Goal: Task Accomplishment & Management: Manage account settings

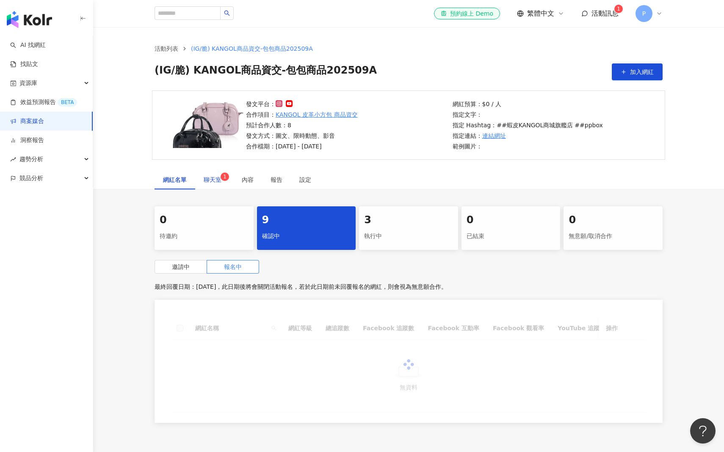
click at [222, 180] on span "聊天室 1" at bounding box center [214, 180] width 21 height 6
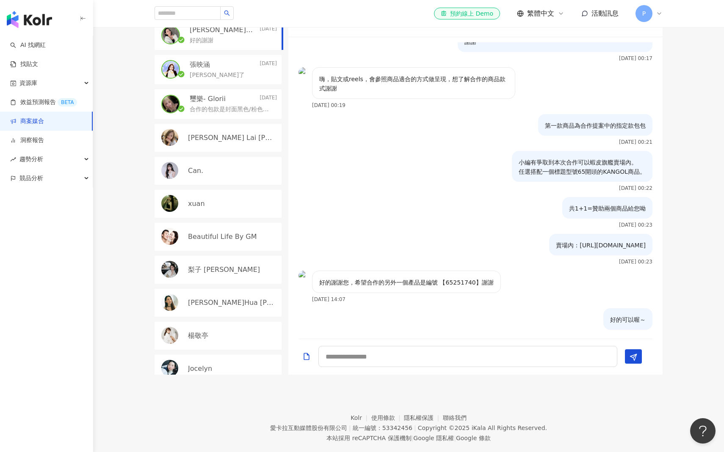
scroll to position [254, 0]
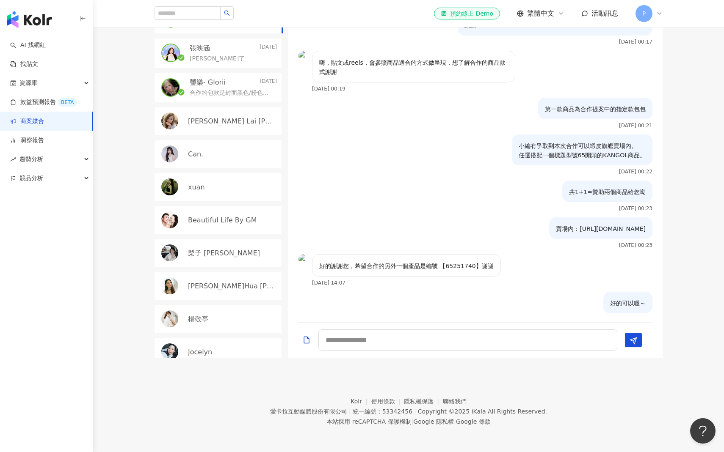
click at [209, 226] on div "Beautiful Life By GM" at bounding box center [217, 220] width 127 height 28
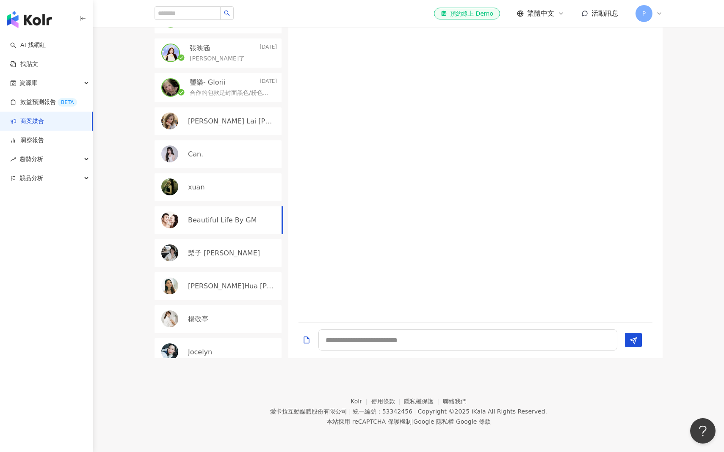
scroll to position [140, 0]
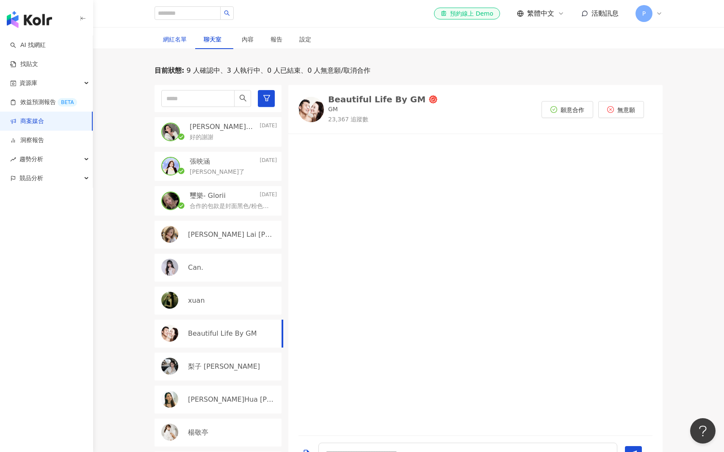
click at [173, 37] on div "網紅名單" at bounding box center [175, 39] width 24 height 9
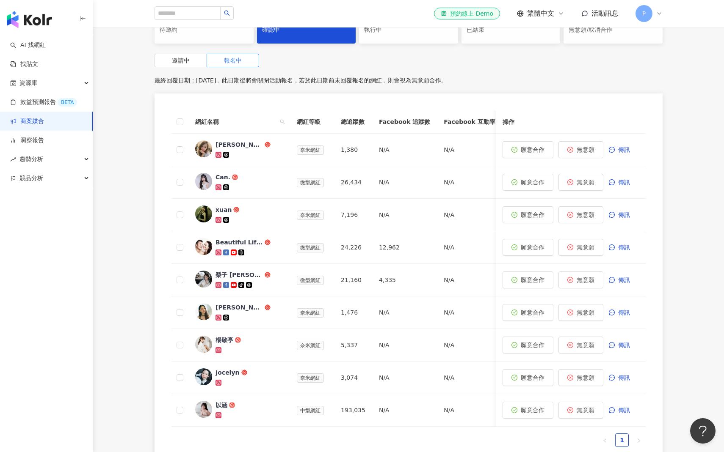
scroll to position [99, 0]
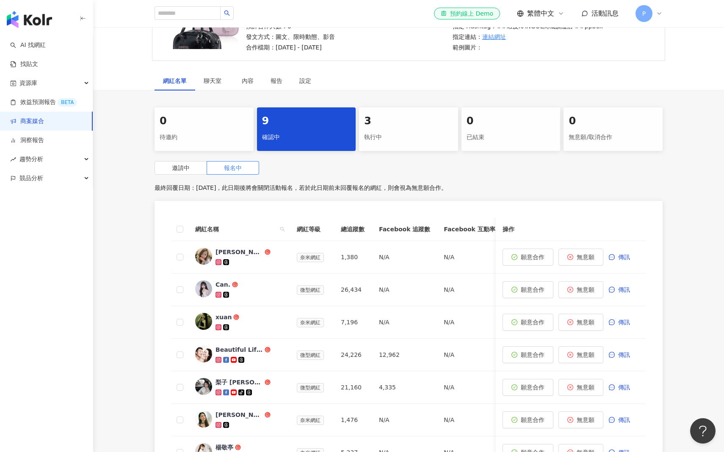
click at [183, 175] on div "邀請中 報名中 最終回覆日期：2025/11/1，此日期後將會關閉活動報名，若於此日期前未回覆報名的網紅，則會視為無意願合作。 網紅名稱 網紅等級 總追蹤數 …" at bounding box center [408, 369] width 508 height 416
click at [183, 170] on span "邀請中" at bounding box center [181, 168] width 18 height 7
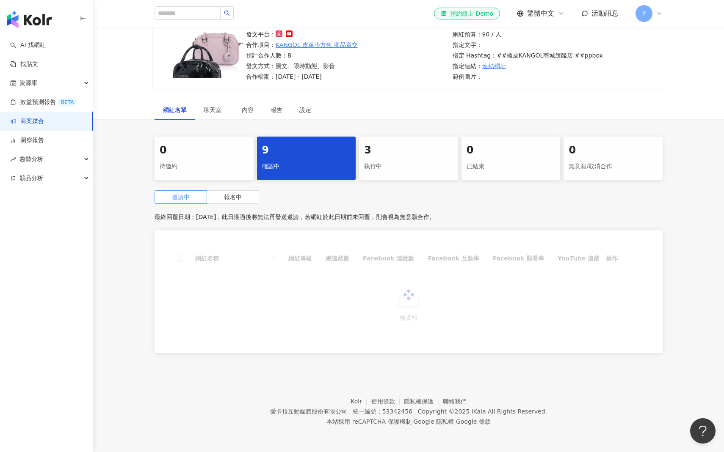
scroll to position [70, 0]
click at [128, 149] on div "0 待邀約 9 確認中 3 執行中 0 已結束 0 無意願/取消合作 邀請中 報名中 最終回覆日期：2025/11/1，此日期過後將無法再發送邀請，若網紅於此…" at bounding box center [408, 248] width 630 height 222
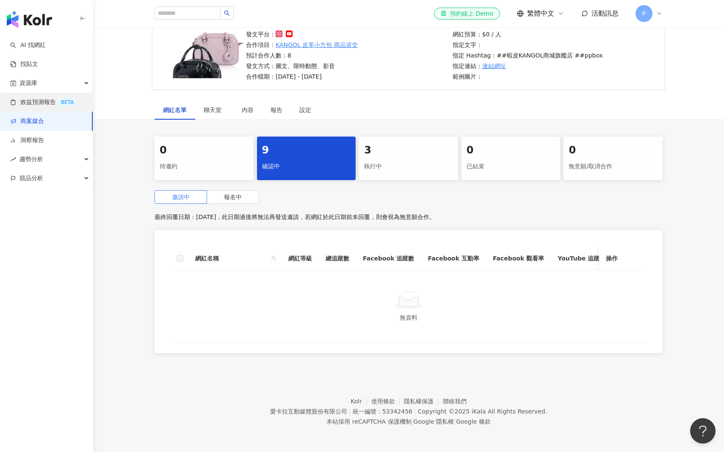
click at [65, 107] on link "效益預測報告 BETA" at bounding box center [43, 102] width 67 height 8
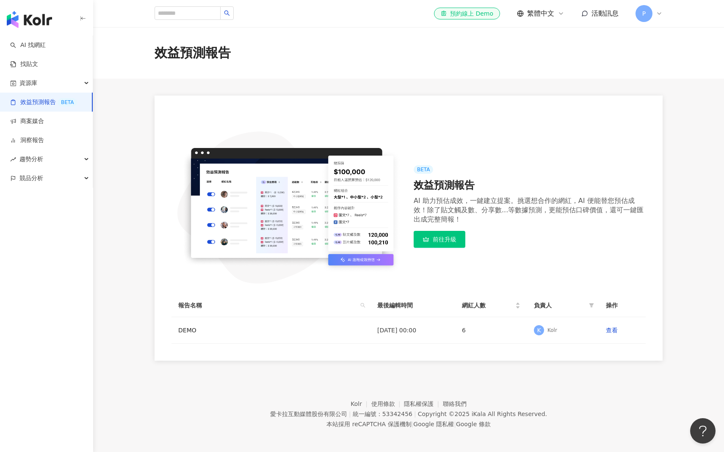
click at [131, 161] on main "效益預測報告 BETA 效益預測報告 AI 助力預估成效，一鍵建立提案。挑選想合作的網紅，AI 便能替您預估成效！除了貼文觸及數、分享數...等數據預測，更能…" at bounding box center [408, 194] width 630 height 334
click at [614, 331] on link "查看" at bounding box center [611, 330] width 12 height 7
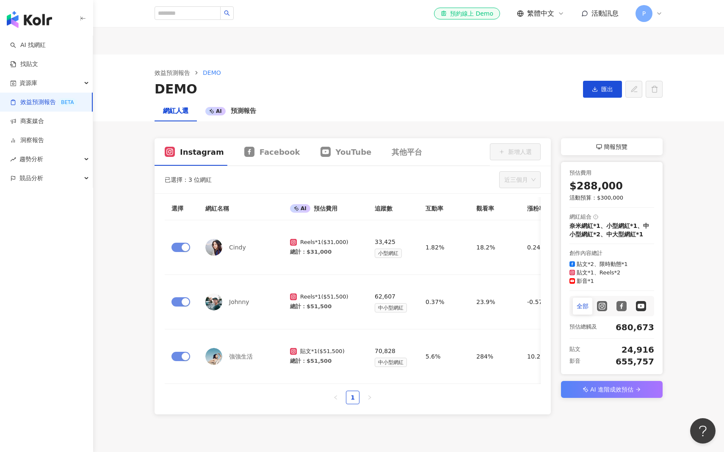
click at [131, 235] on main "效益預測報告 DEMO DEMO 匯出 網紅人選 AI 預測報告 Instagram Facebook YouTube 其他平台 新增人選 已選擇：3 位網紅…" at bounding box center [408, 235] width 630 height 360
click at [391, 151] on div "其他平台" at bounding box center [406, 152] width 30 height 11
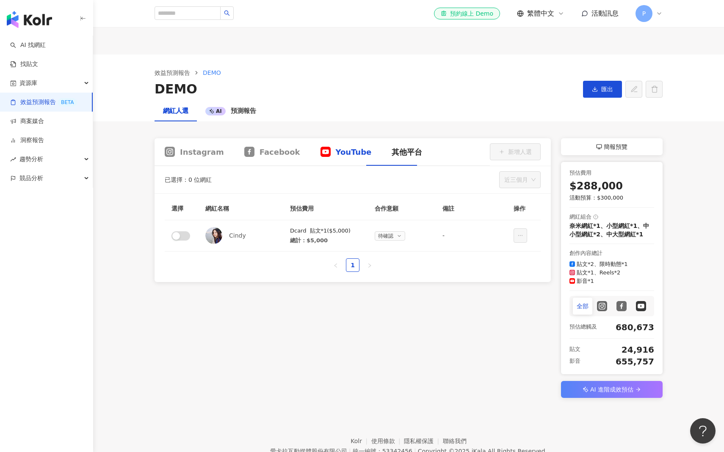
click at [336, 153] on span "YouTube" at bounding box center [354, 152] width 36 height 11
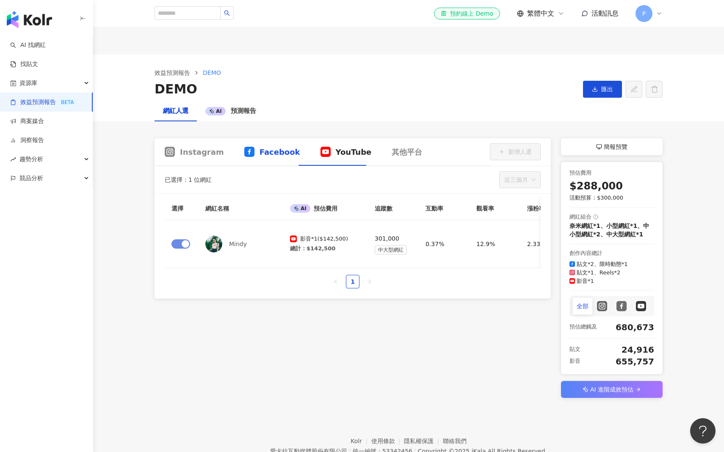
click at [273, 156] on span "Facebook" at bounding box center [279, 152] width 41 height 11
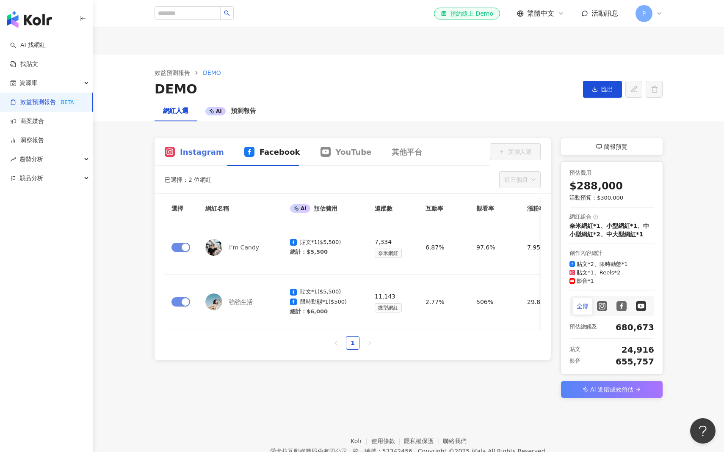
click at [201, 159] on div "Instagram" at bounding box center [194, 152] width 80 height 28
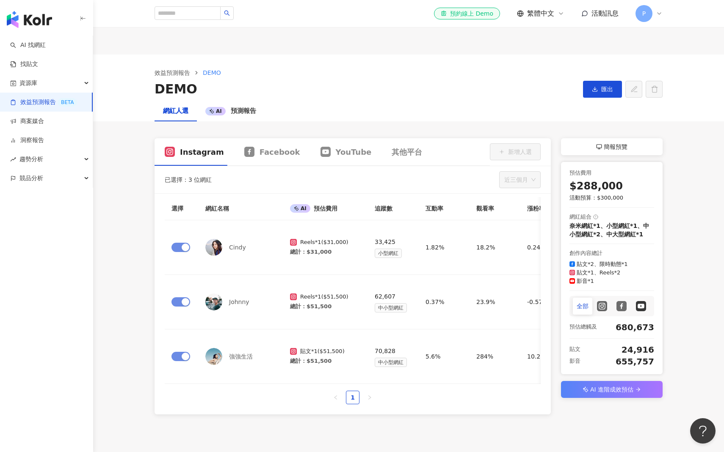
click at [142, 224] on div "Instagram Facebook YouTube 其他平台 新增人選 已選擇：3 位網紅 近三個月 選擇 網紅名稱 AI 預估費用 追蹤數 互動率 觀看率…" at bounding box center [409, 276] width 542 height 276
click at [109, 189] on main "效益預測報告 DEMO DEMO 匯出 網紅人選 AI 預測報告 Instagram Facebook YouTube 其他平台 新增人選 已選擇：3 位網紅…" at bounding box center [408, 235] width 630 height 360
click at [32, 136] on link "洞察報告" at bounding box center [27, 140] width 34 height 8
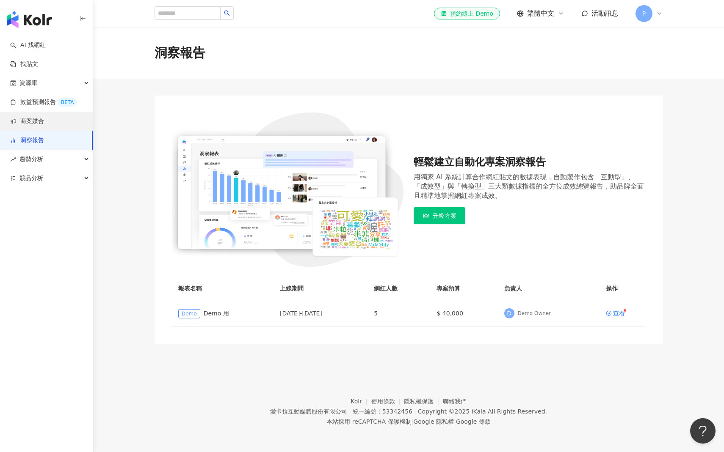
click at [34, 122] on link "商案媒合" at bounding box center [27, 121] width 34 height 8
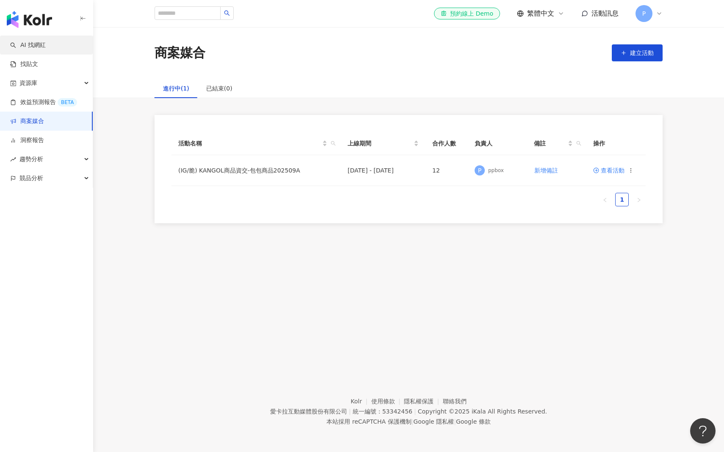
click at [39, 47] on link "AI 找網紅" at bounding box center [28, 45] width 36 height 8
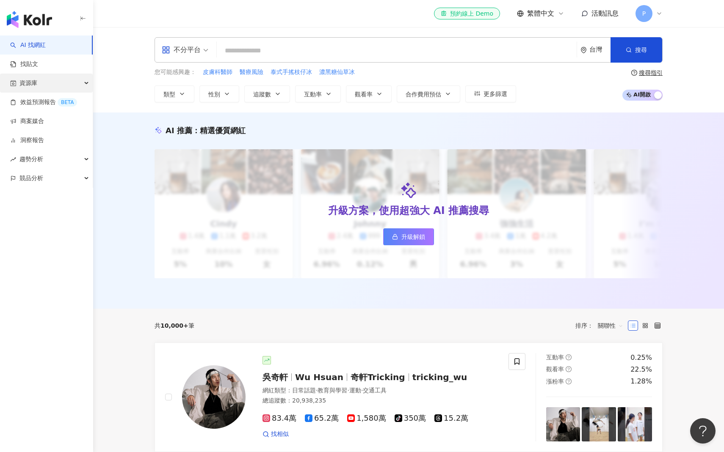
click at [55, 80] on div "資源庫" at bounding box center [46, 83] width 93 height 19
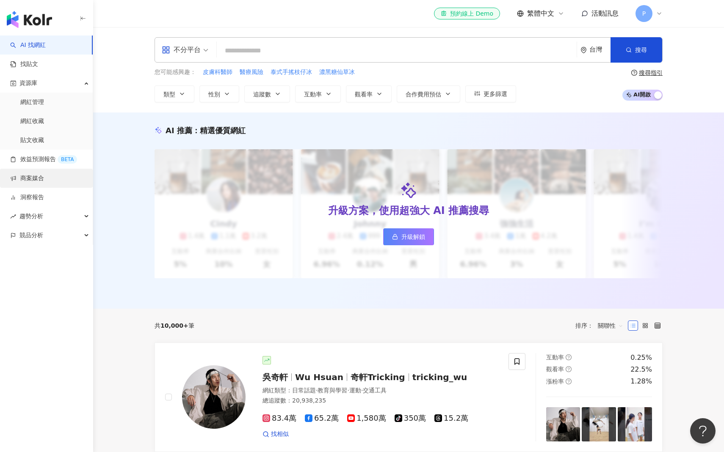
click at [44, 179] on link "商案媒合" at bounding box center [27, 178] width 34 height 8
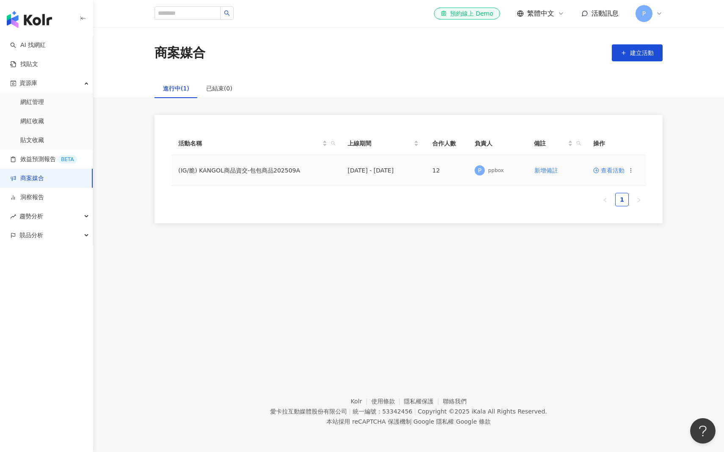
click at [615, 170] on span "查看活動" at bounding box center [608, 171] width 31 height 6
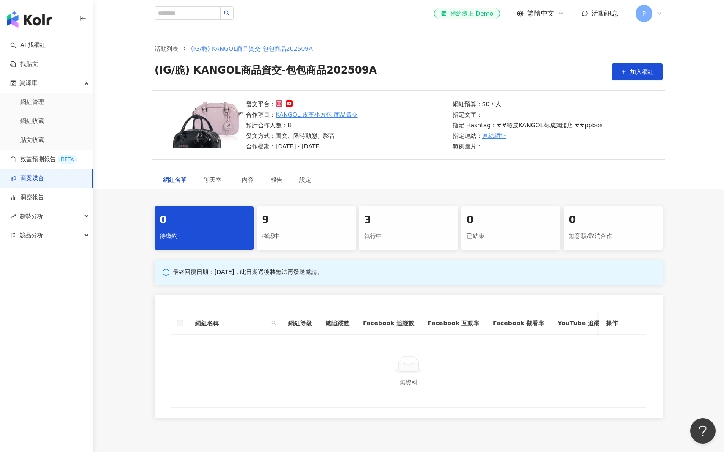
click at [399, 236] on div "執行中" at bounding box center [408, 236] width 89 height 14
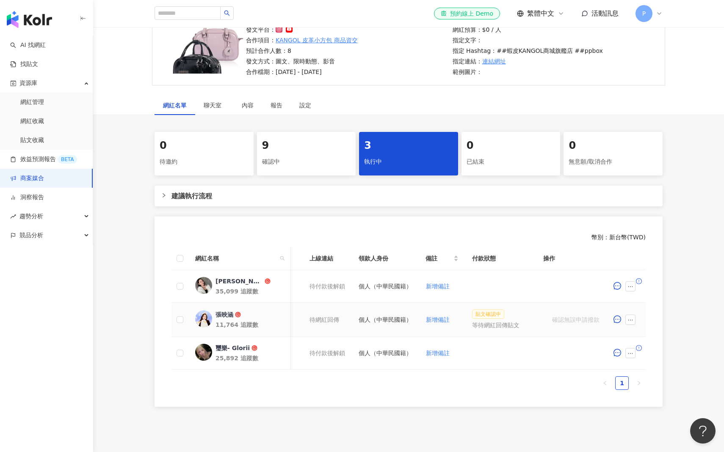
scroll to position [0, 443]
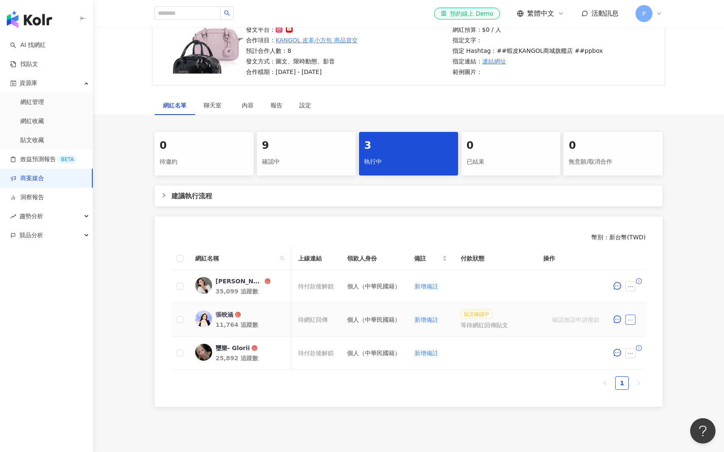
click at [632, 323] on icon "ellipsis" at bounding box center [630, 320] width 6 height 6
click at [629, 337] on td "確認無誤申請撥款" at bounding box center [590, 320] width 109 height 34
click at [616, 323] on icon "message" at bounding box center [617, 320] width 8 height 8
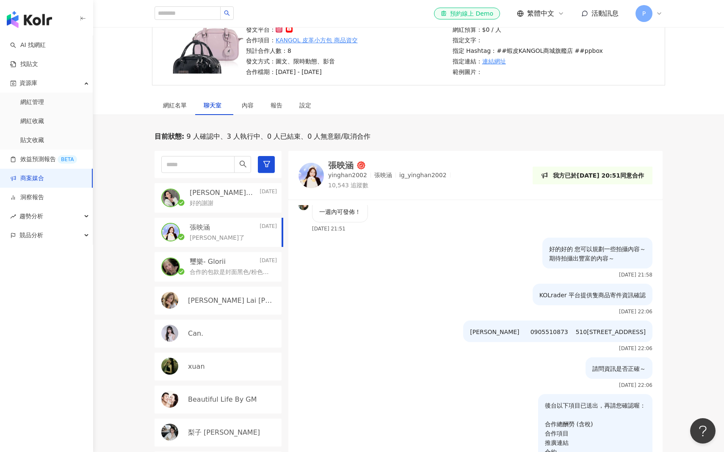
scroll to position [385, 0]
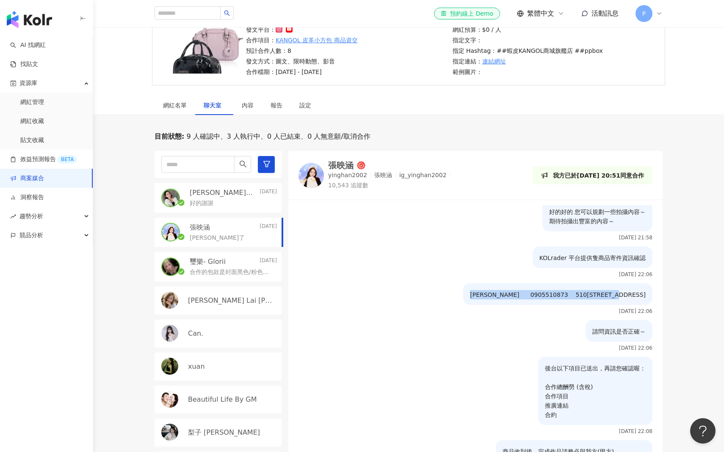
drag, startPoint x: 463, startPoint y: 297, endPoint x: 644, endPoint y: 294, distance: 180.7
click at [644, 294] on p "[PERSON_NAME] 0905510873 510[STREET_ADDRESS]" at bounding box center [558, 294] width 176 height 9
copy p "[PERSON_NAME] 0905510873 510[STREET_ADDRESS]"
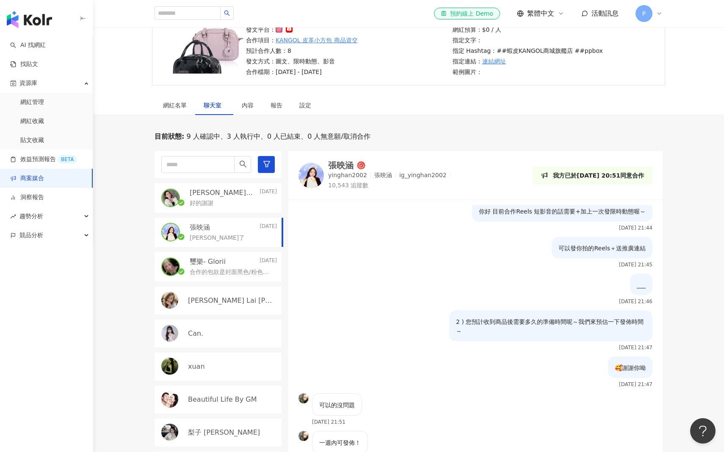
scroll to position [0, 0]
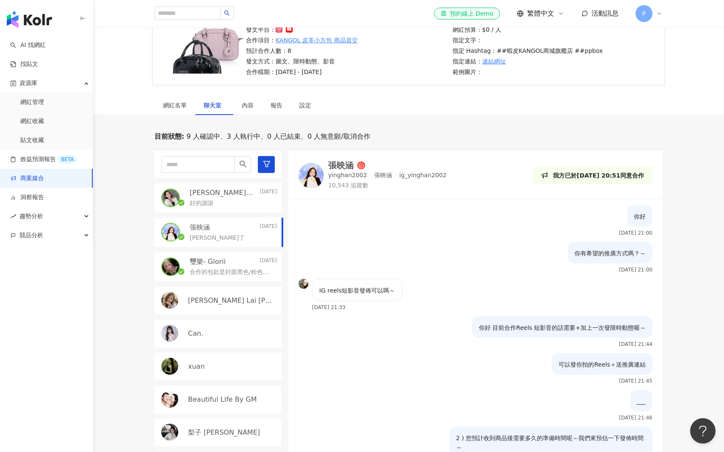
click at [410, 176] on p "ig_yinghan2002" at bounding box center [422, 175] width 47 height 8
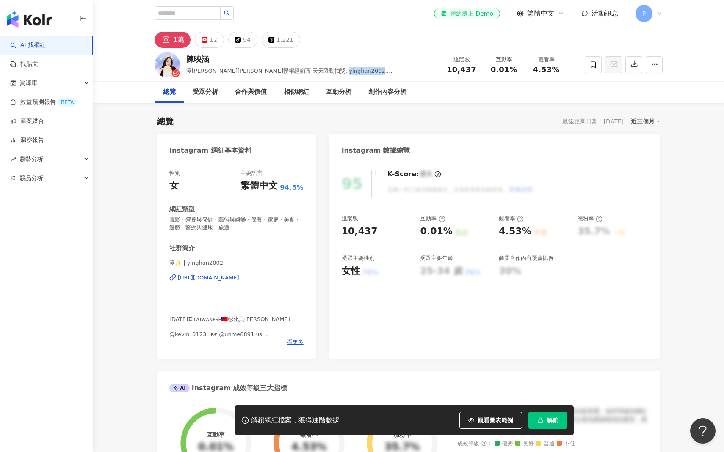
drag, startPoint x: 342, startPoint y: 72, endPoint x: 373, endPoint y: 71, distance: 30.9
click at [373, 71] on span "涵吉 日喬恩授權經銷商 天天限動抽獎, yinghan2002, 張映涵, ig_yinghan2002, 直播女孩 涵吉 IG yinghan2002" at bounding box center [289, 75] width 206 height 15
copy span "yinghan2002"
